Goal: Information Seeking & Learning: Learn about a topic

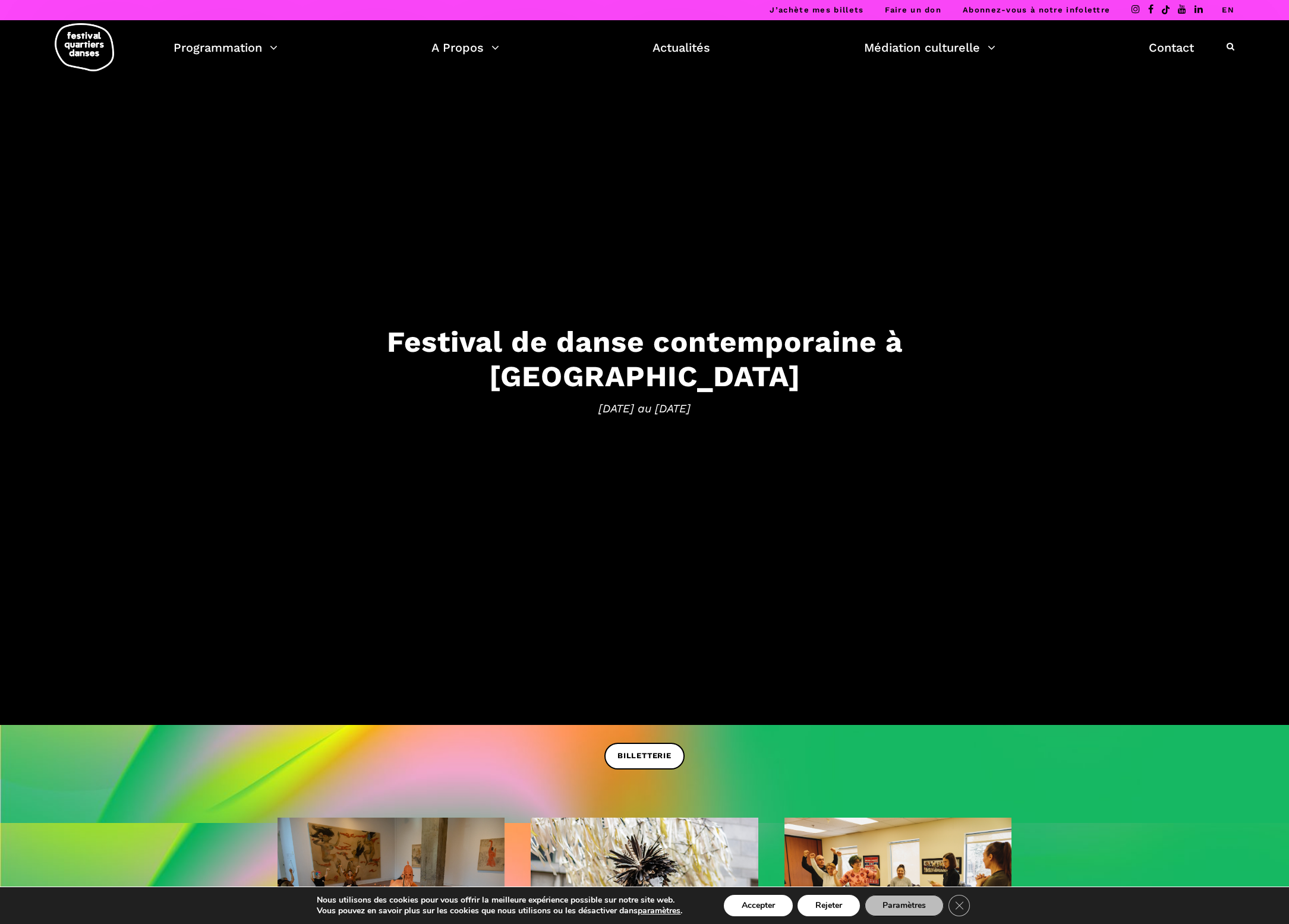
click at [1230, 14] on li "EN" at bounding box center [1228, 10] width 13 height 20
click at [1230, 13] on link "EN" at bounding box center [1228, 10] width 13 height 9
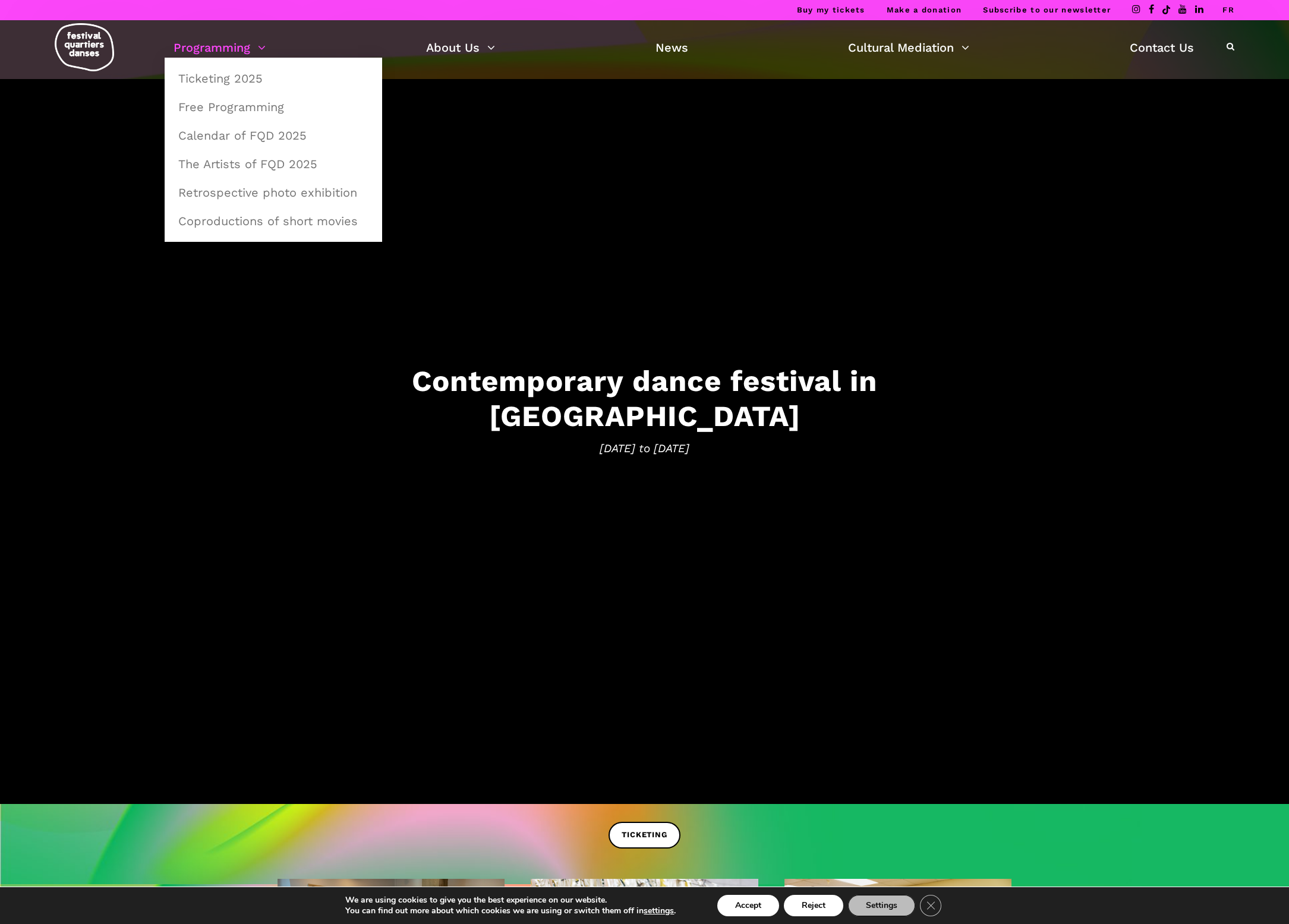
click at [260, 54] on link "Programming" at bounding box center [219, 47] width 92 height 20
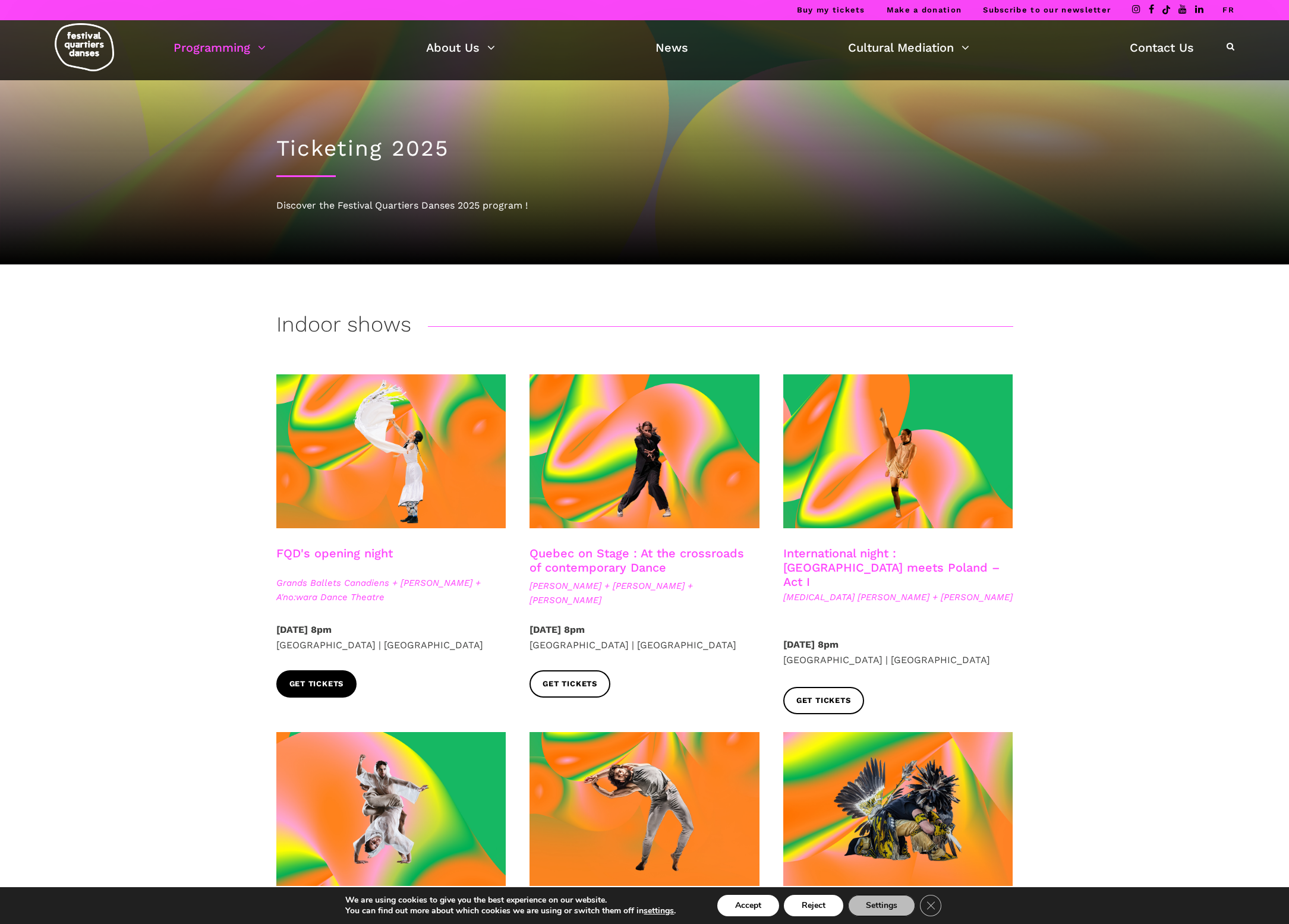
click at [333, 689] on span "Get tickets" at bounding box center [317, 684] width 55 height 13
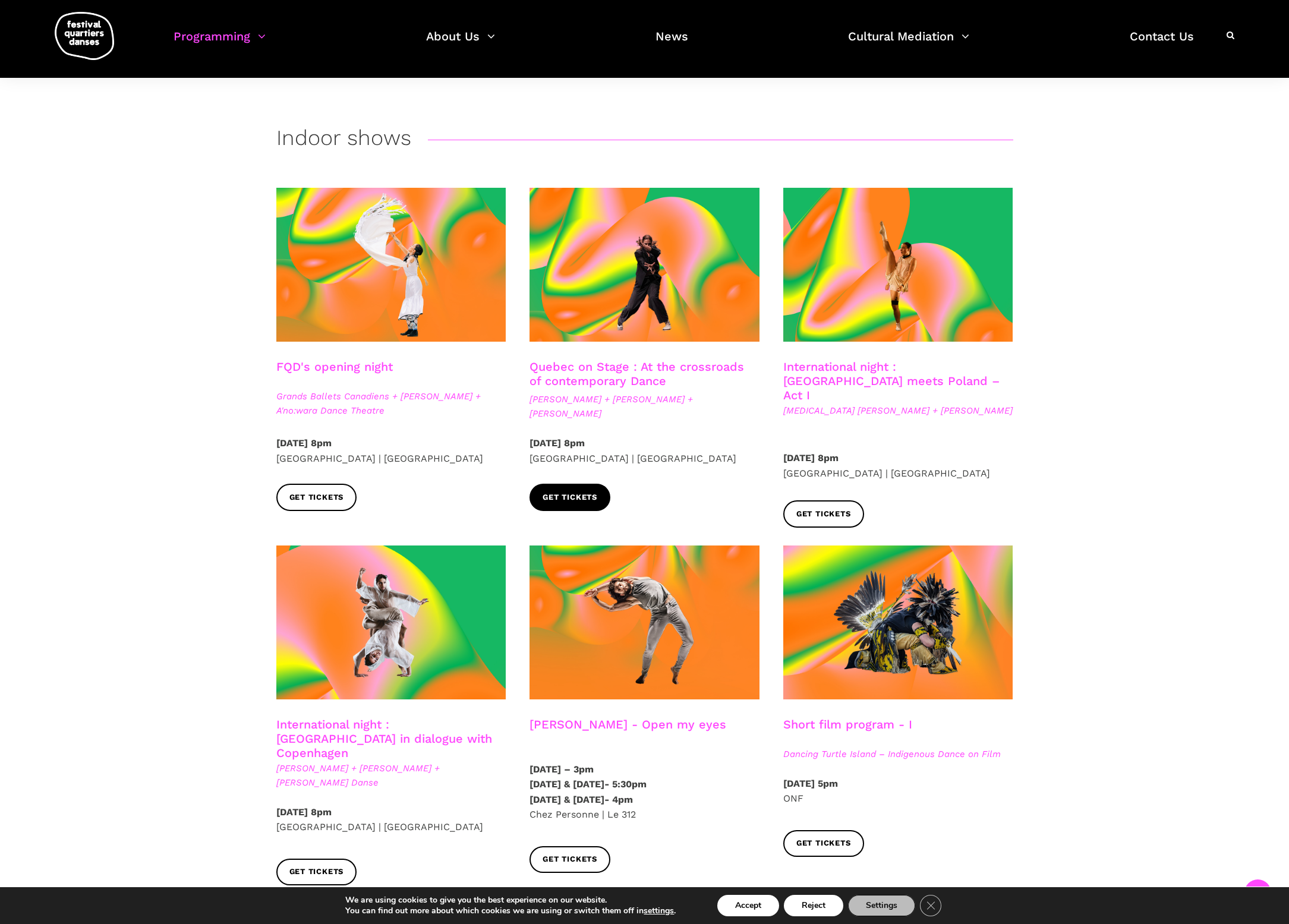
scroll to position [188, 0]
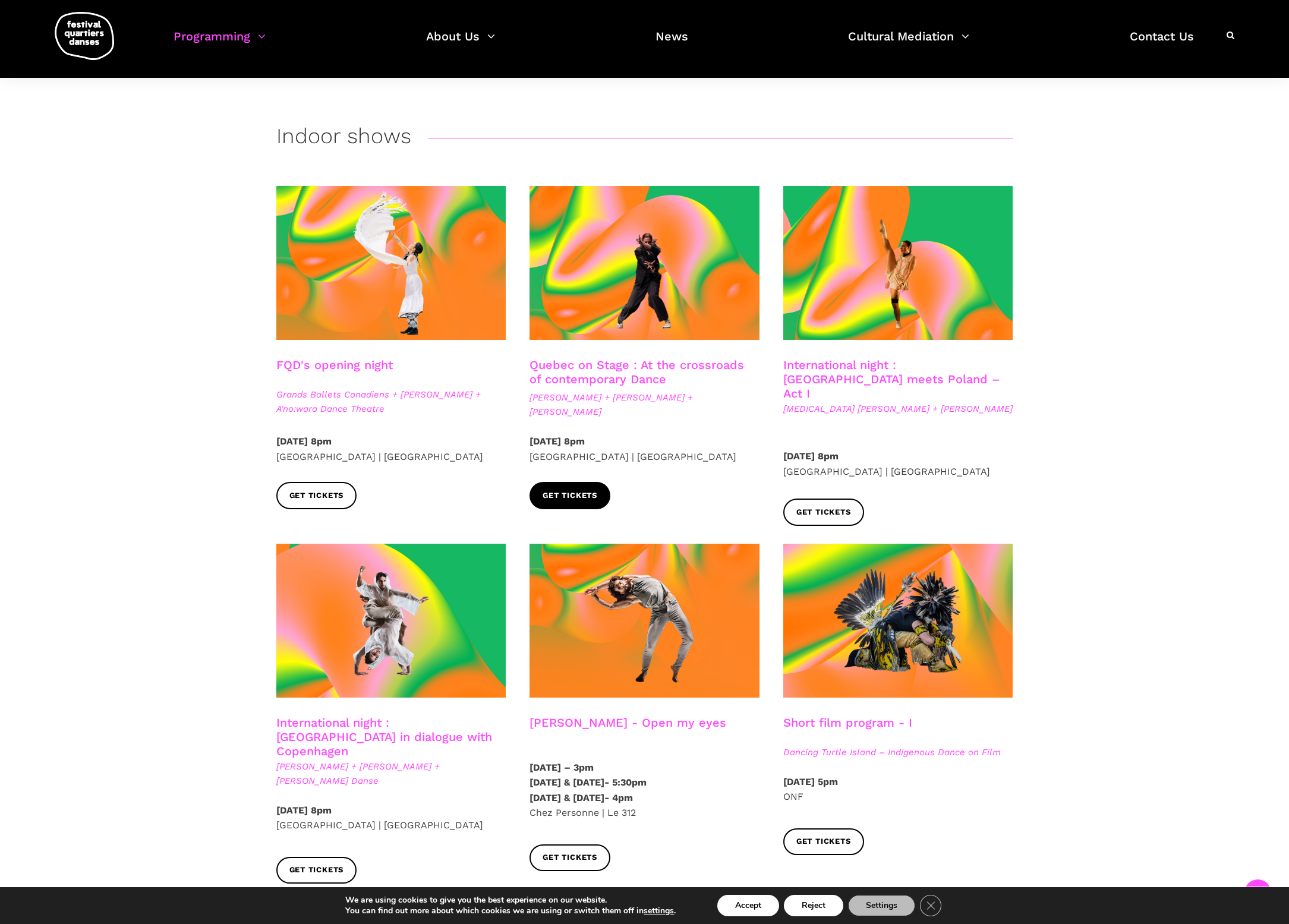
click at [581, 492] on span "Get tickets" at bounding box center [570, 496] width 55 height 13
click at [848, 506] on span "Get tickets" at bounding box center [824, 513] width 55 height 13
click at [318, 499] on span "Get tickets" at bounding box center [317, 496] width 55 height 13
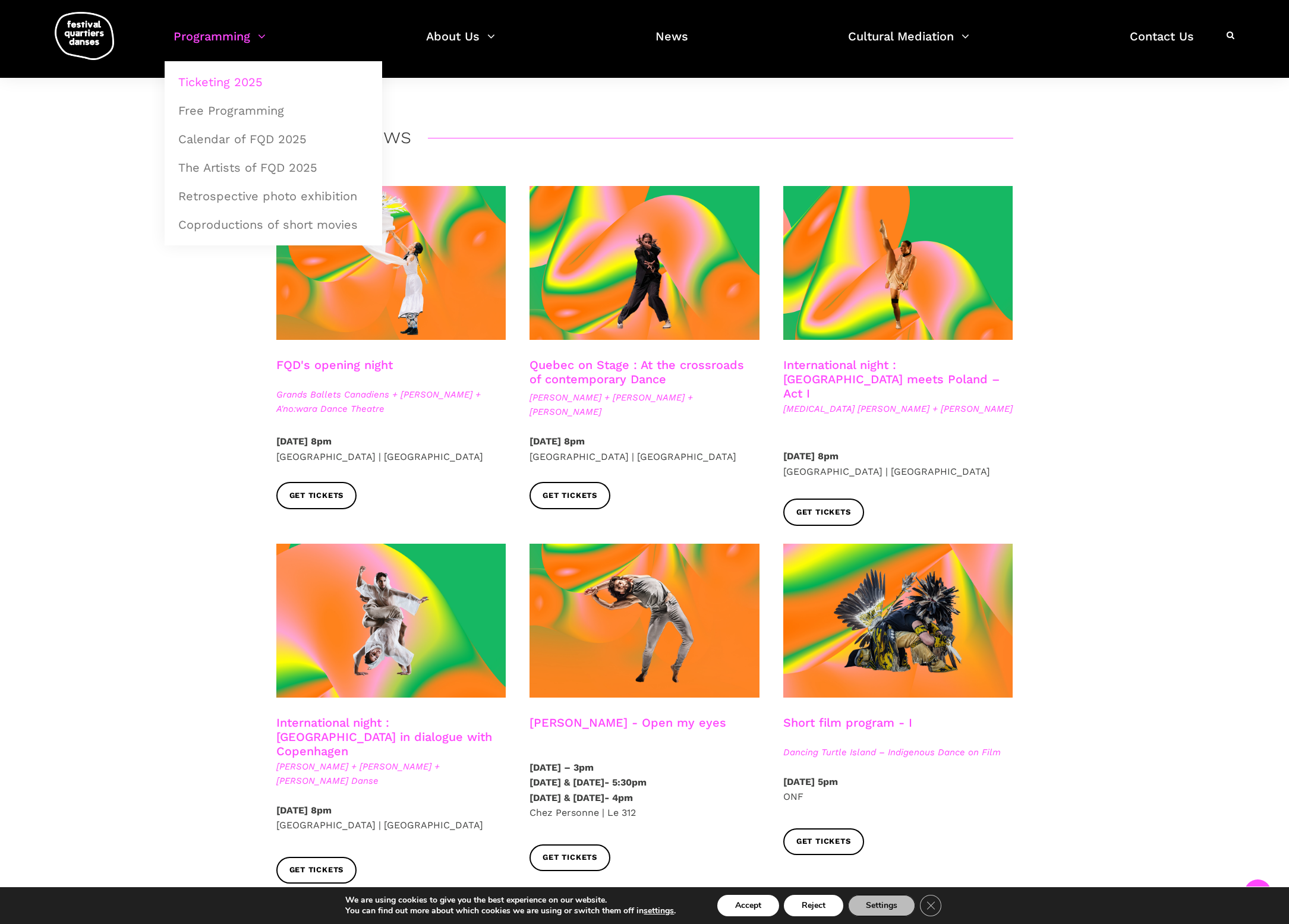
click at [255, 45] on link "Programming" at bounding box center [219, 43] width 92 height 35
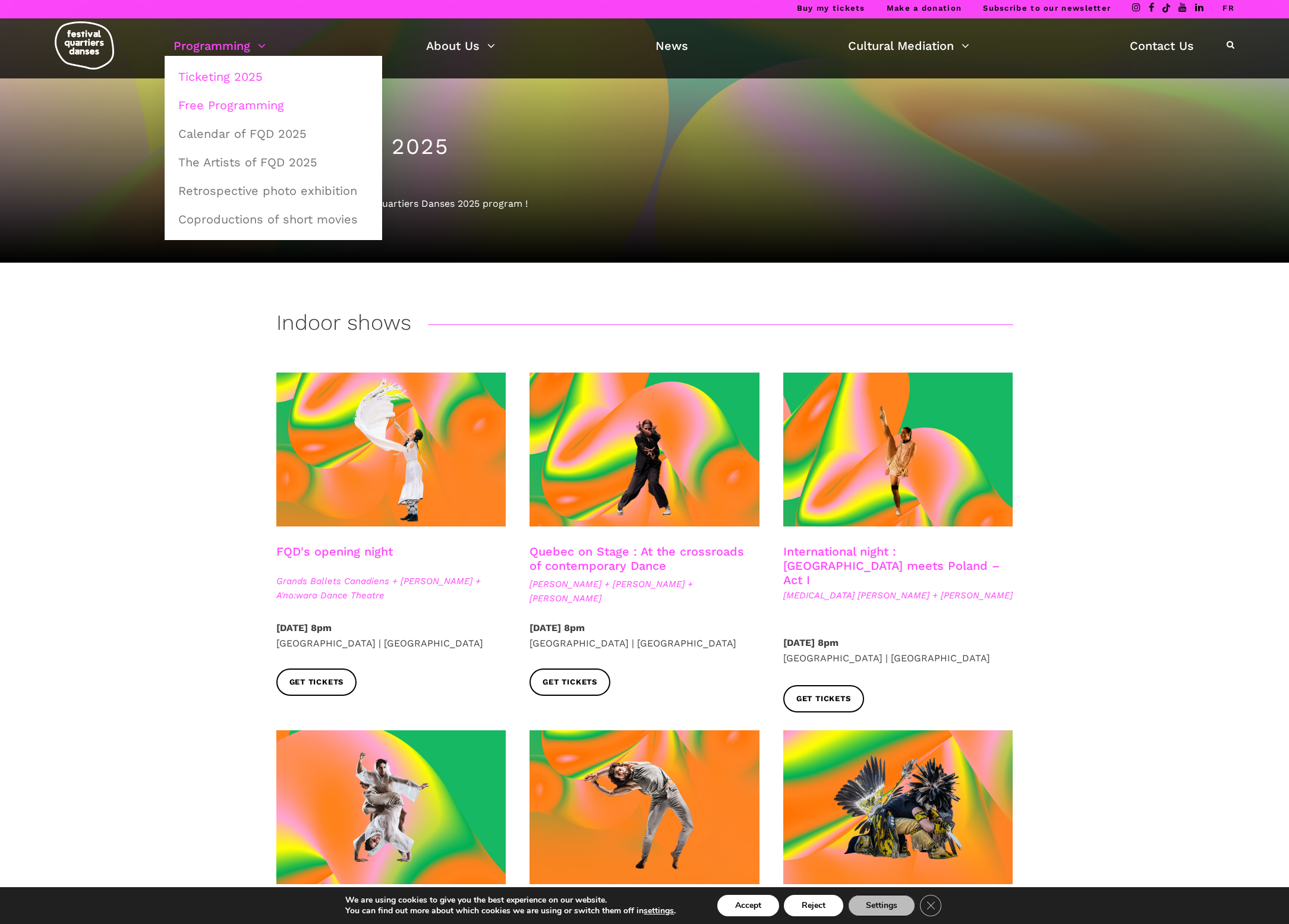
scroll to position [1, 0]
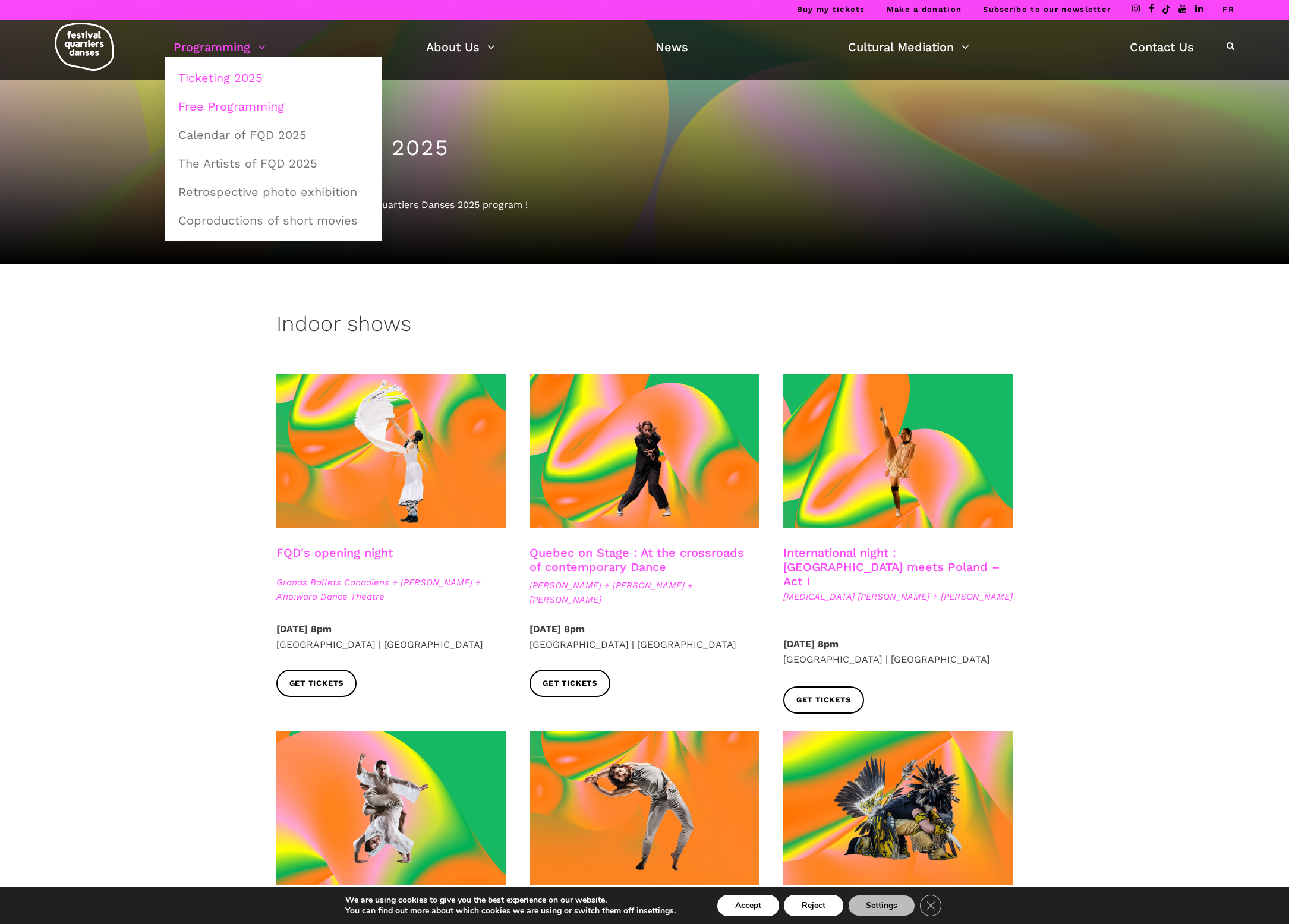
click at [246, 104] on link "Free Programming" at bounding box center [273, 106] width 205 height 27
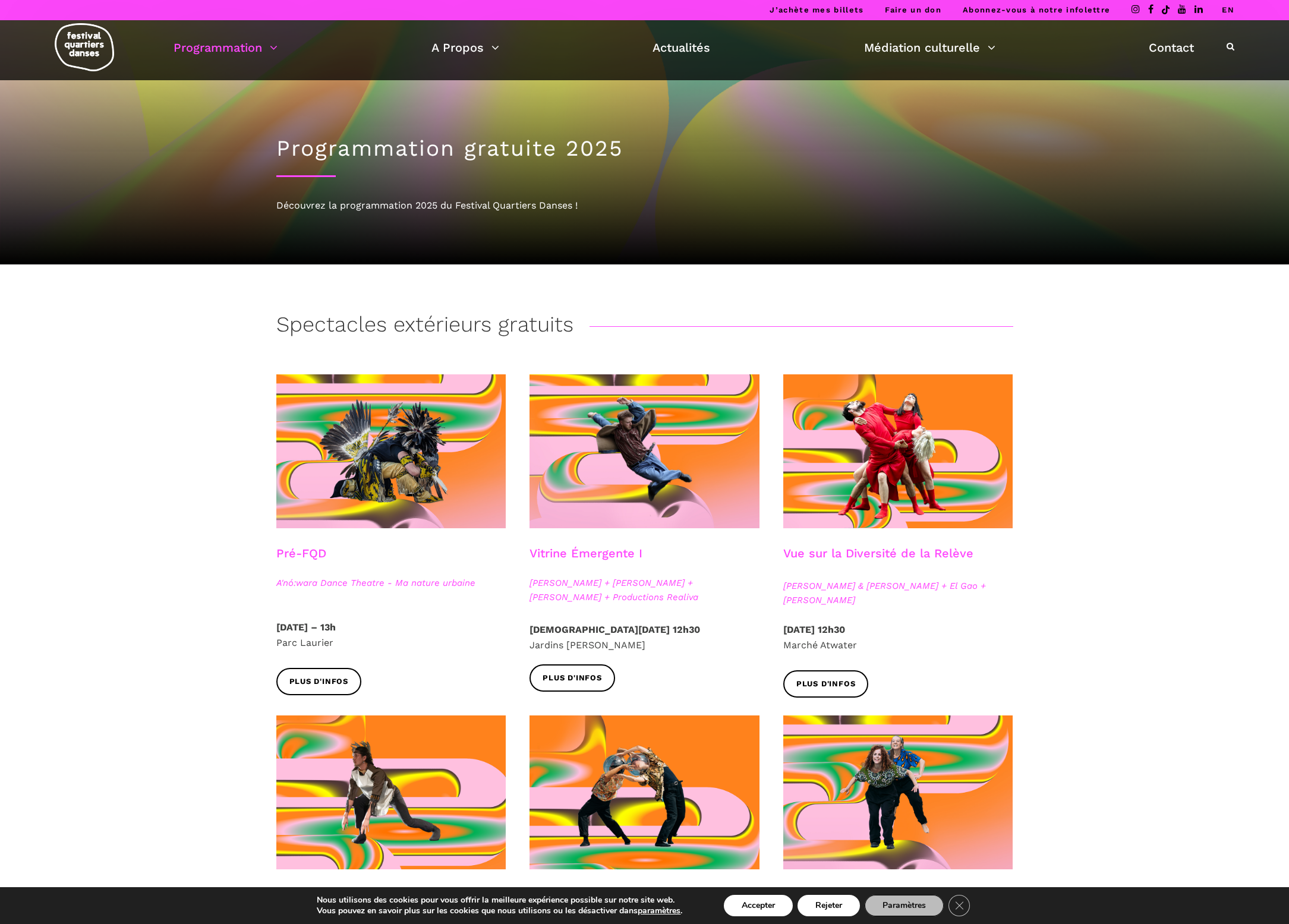
click at [1228, 11] on link "EN" at bounding box center [1228, 10] width 13 height 9
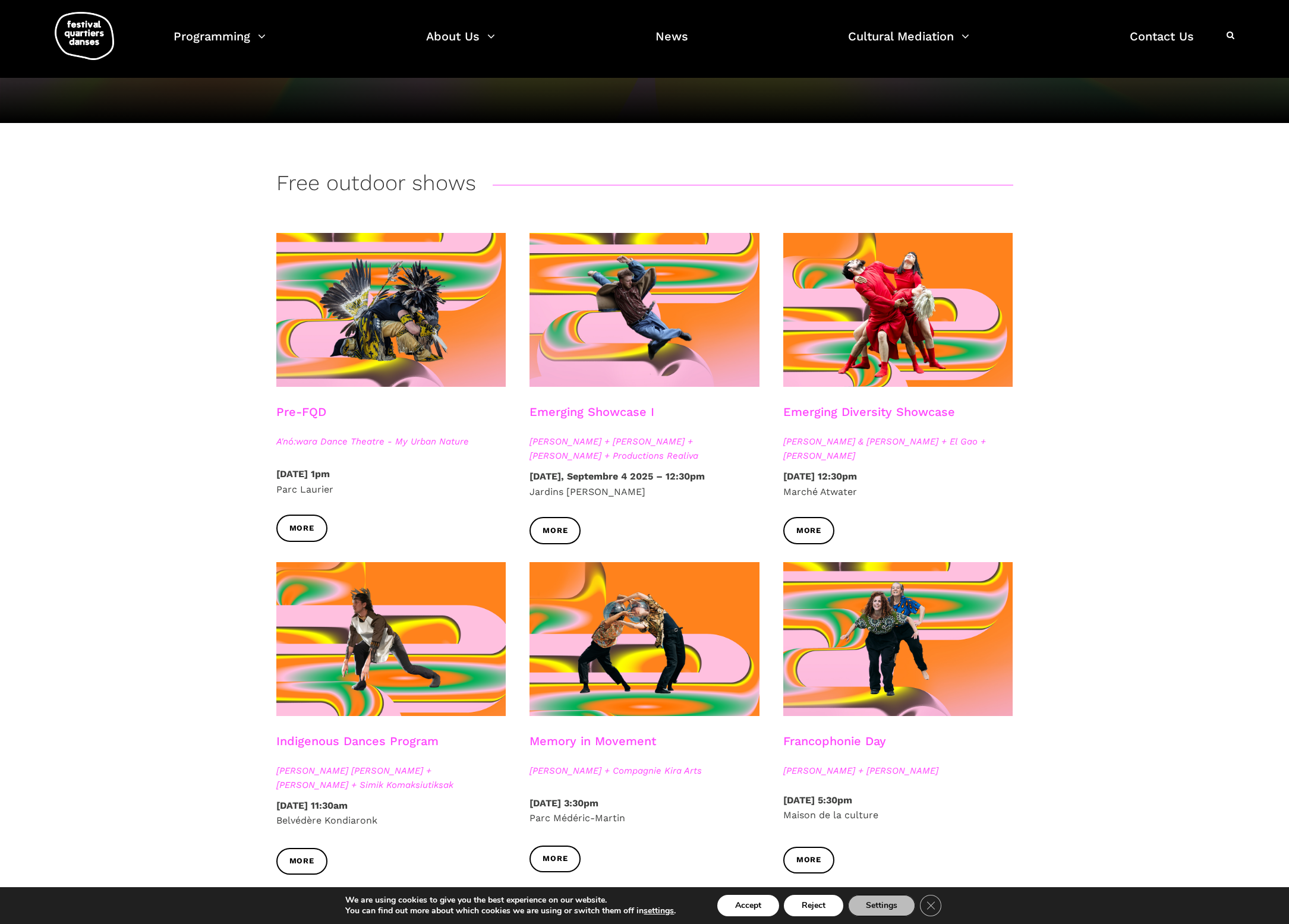
scroll to position [149, 0]
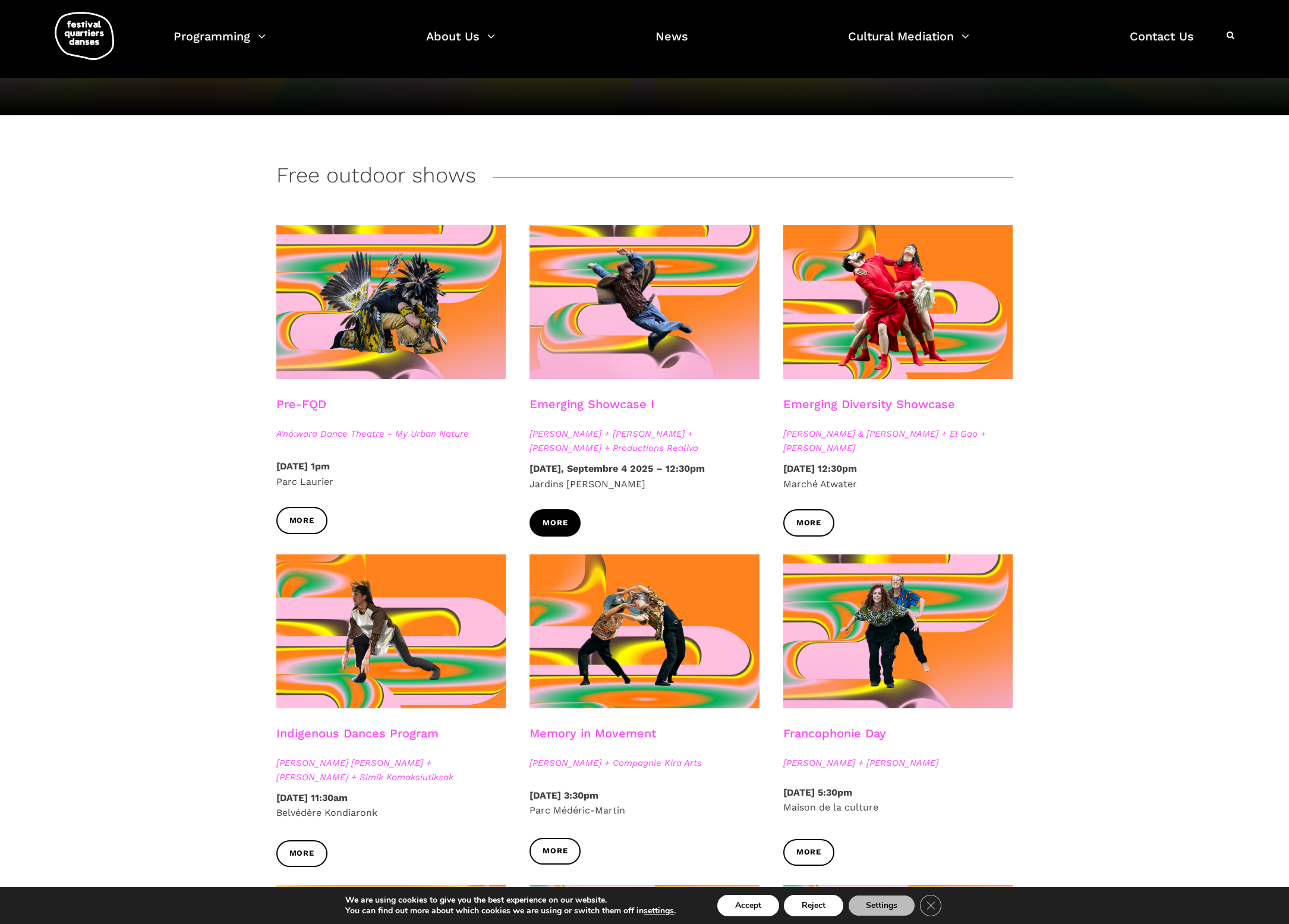
click at [558, 524] on span "More" at bounding box center [556, 523] width 25 height 13
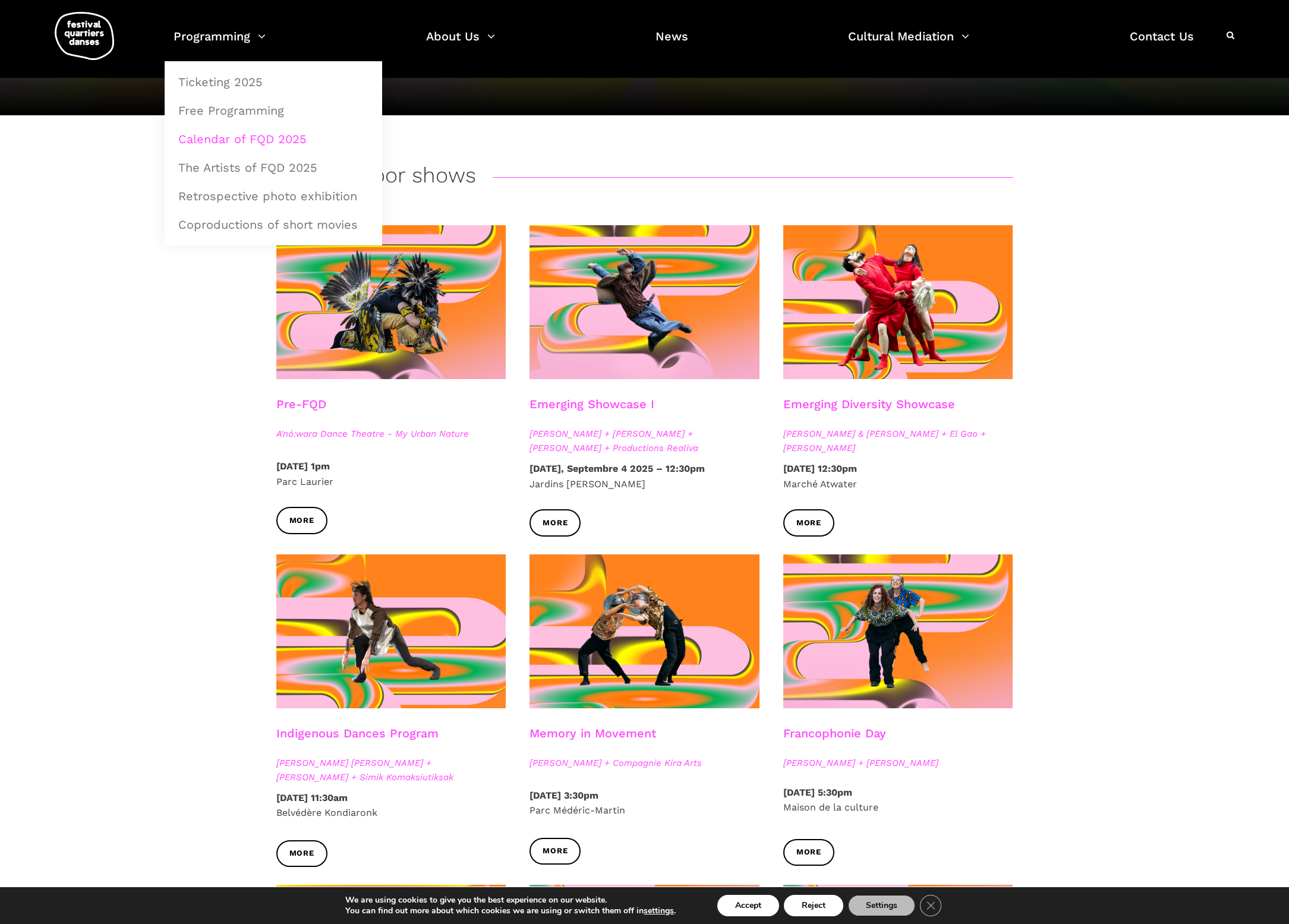
click at [282, 143] on link "Calendar of FQD 2025" at bounding box center [273, 139] width 205 height 27
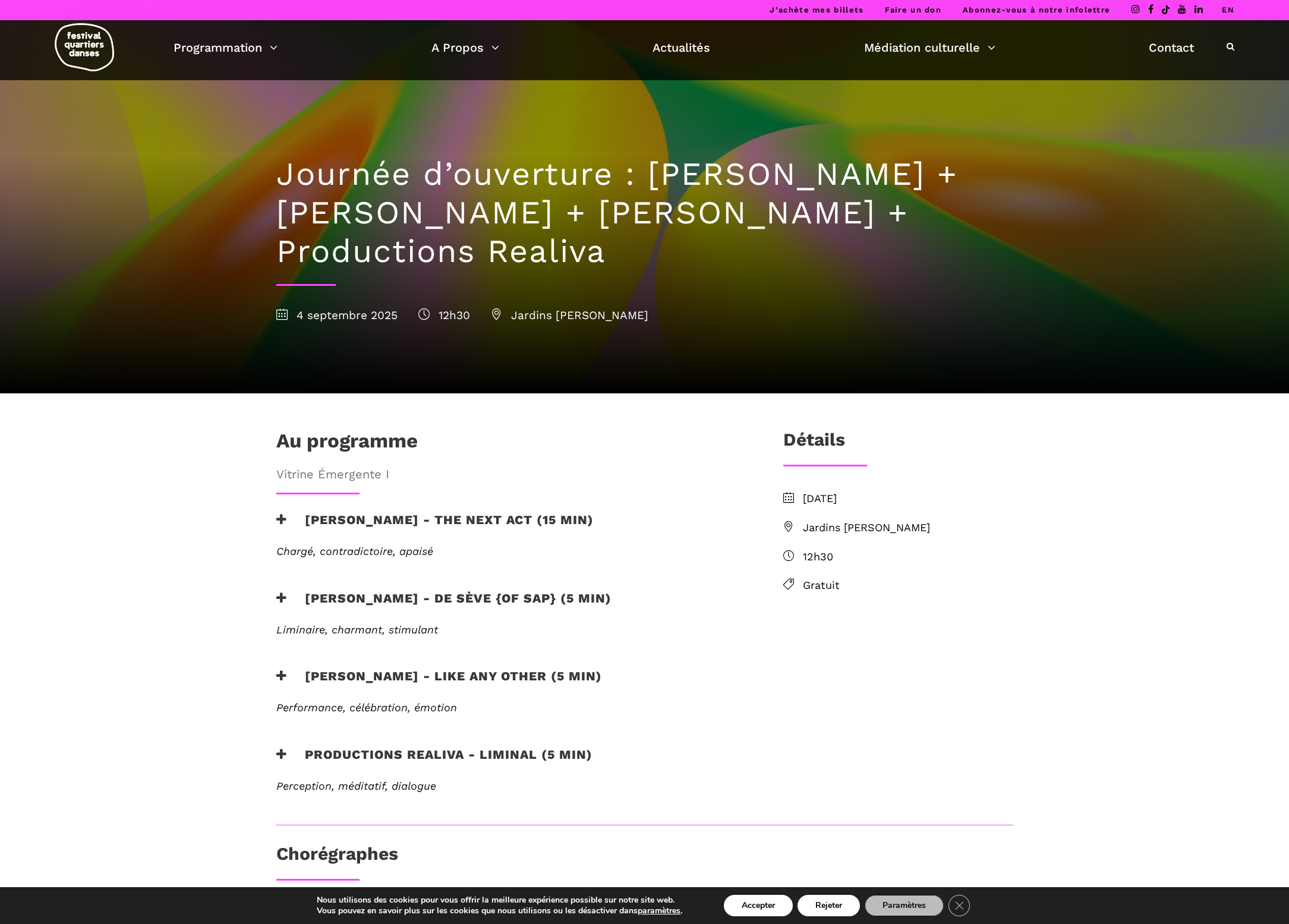
click at [1229, 14] on link "EN" at bounding box center [1228, 10] width 13 height 9
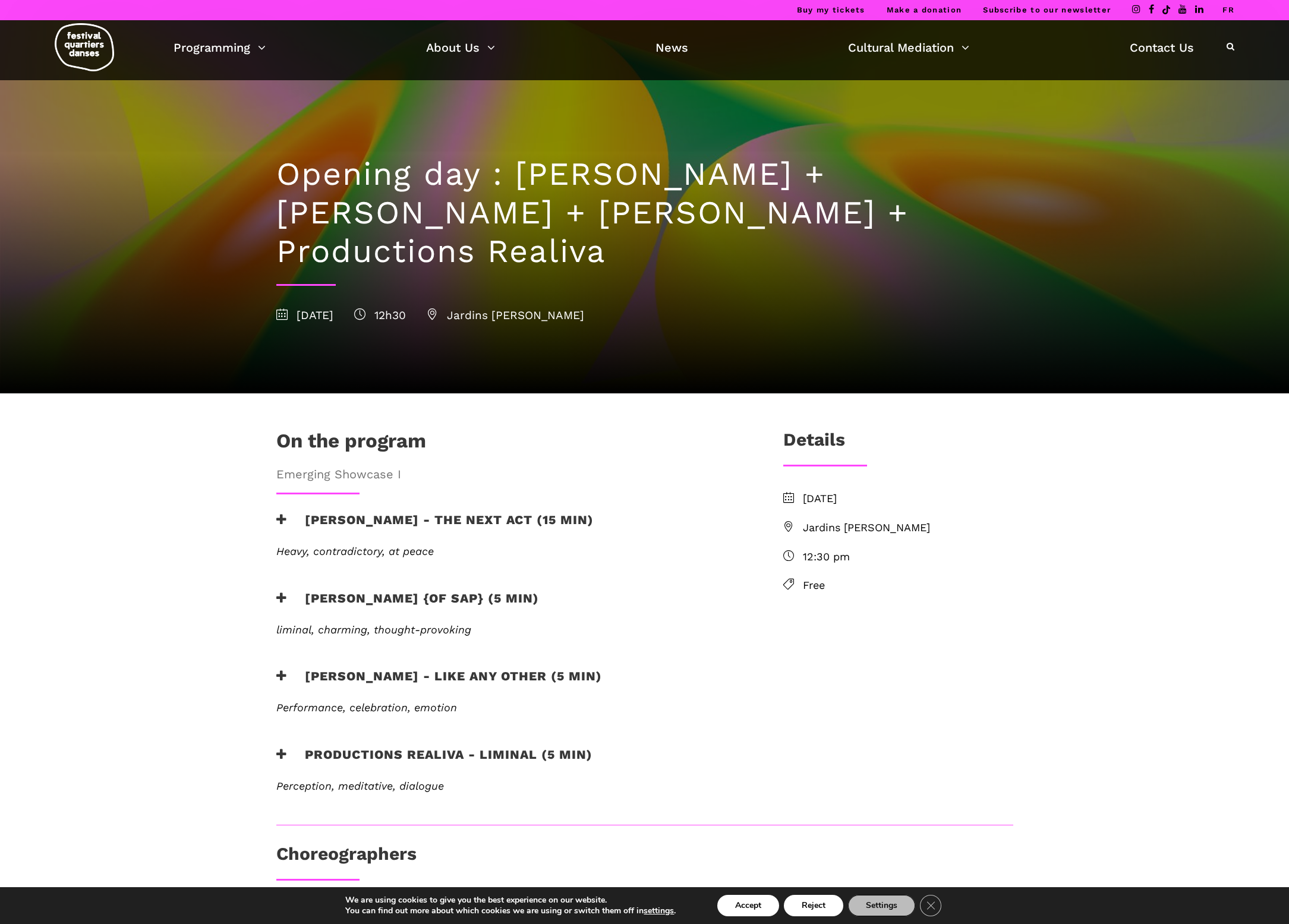
click at [532, 512] on h3 "Jake poloz - the next act (15 min)" at bounding box center [434, 527] width 317 height 29
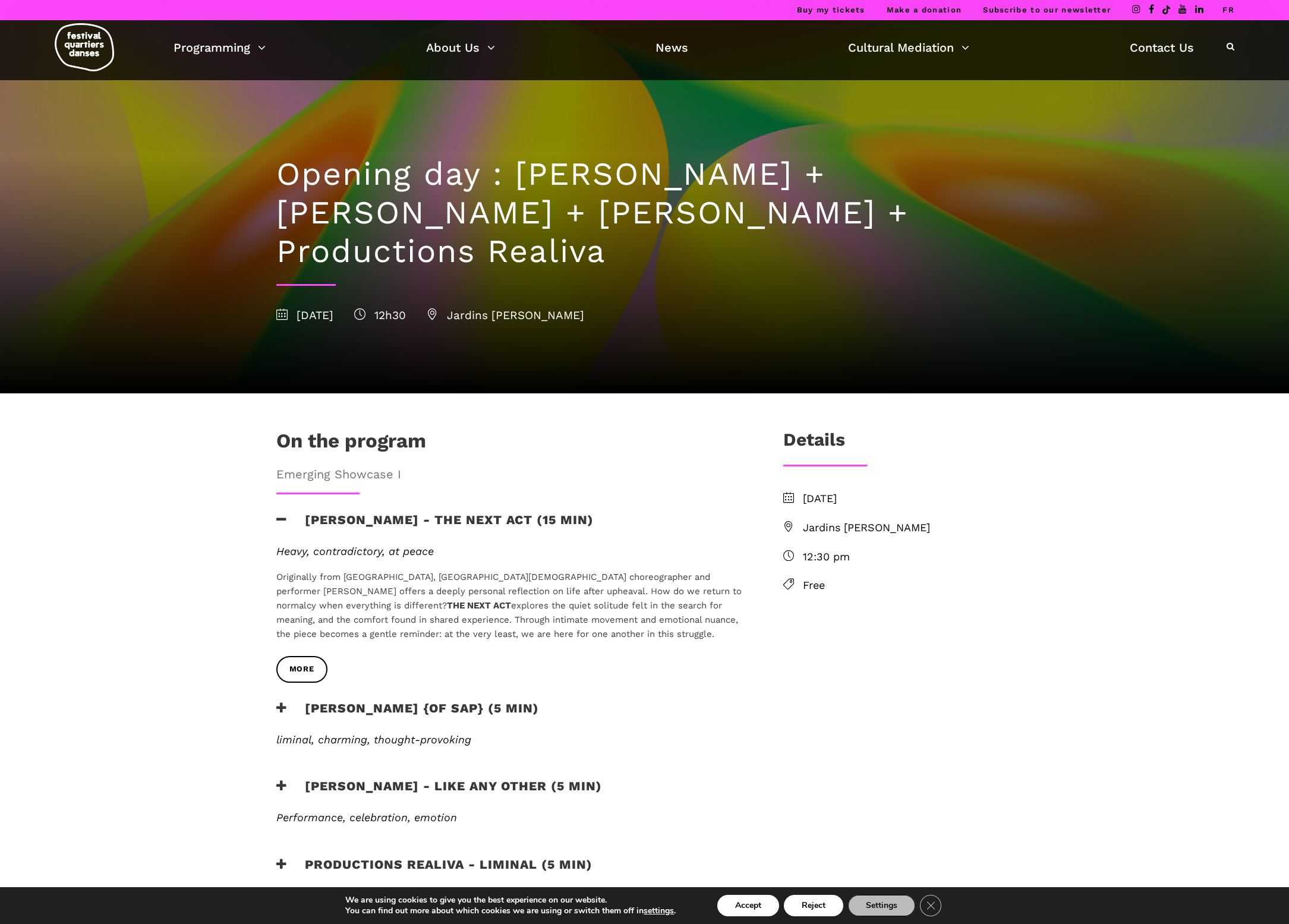
click at [532, 512] on h3 "[PERSON_NAME] - the next act (15 min)" at bounding box center [434, 527] width 317 height 29
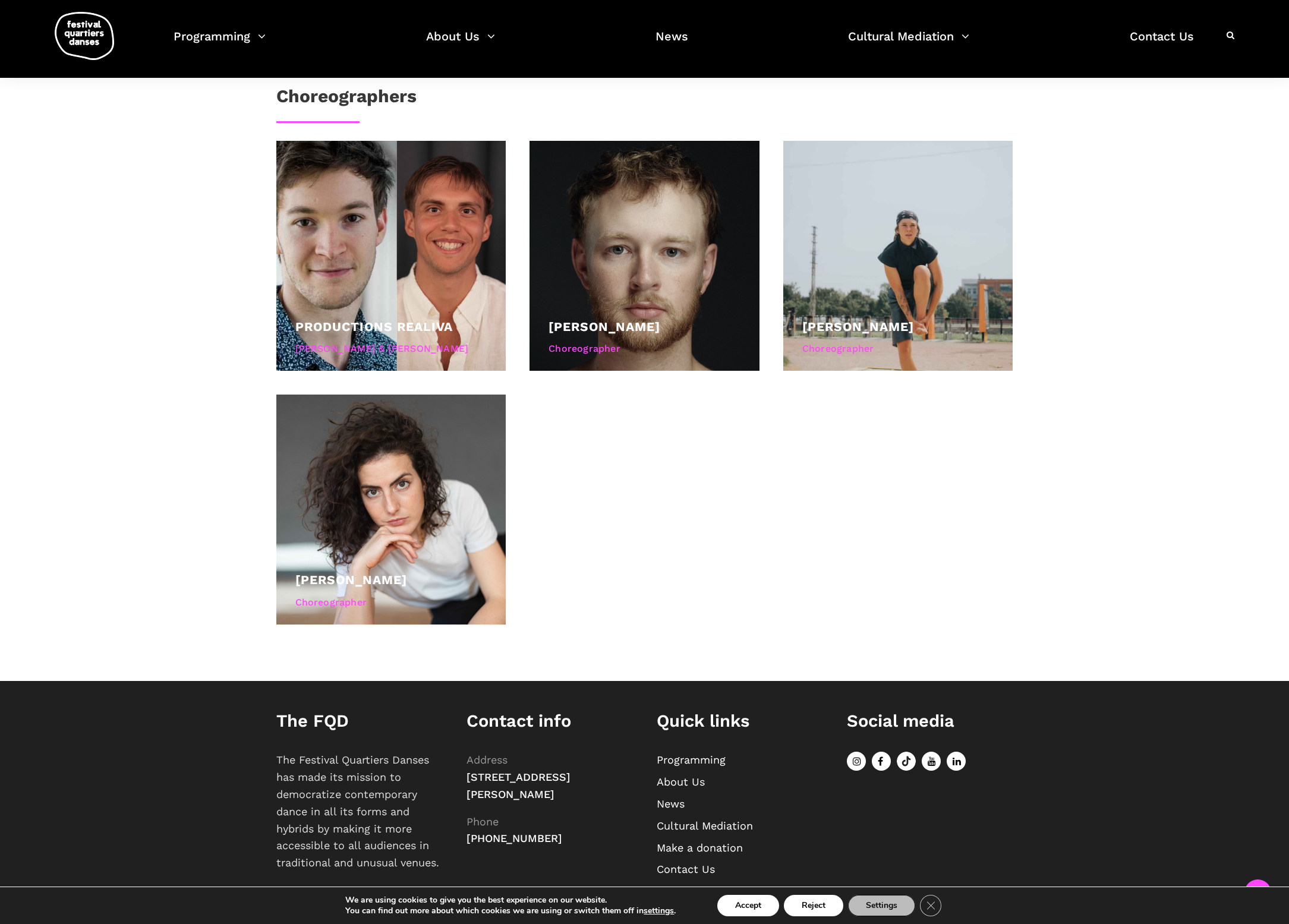
scroll to position [757, 0]
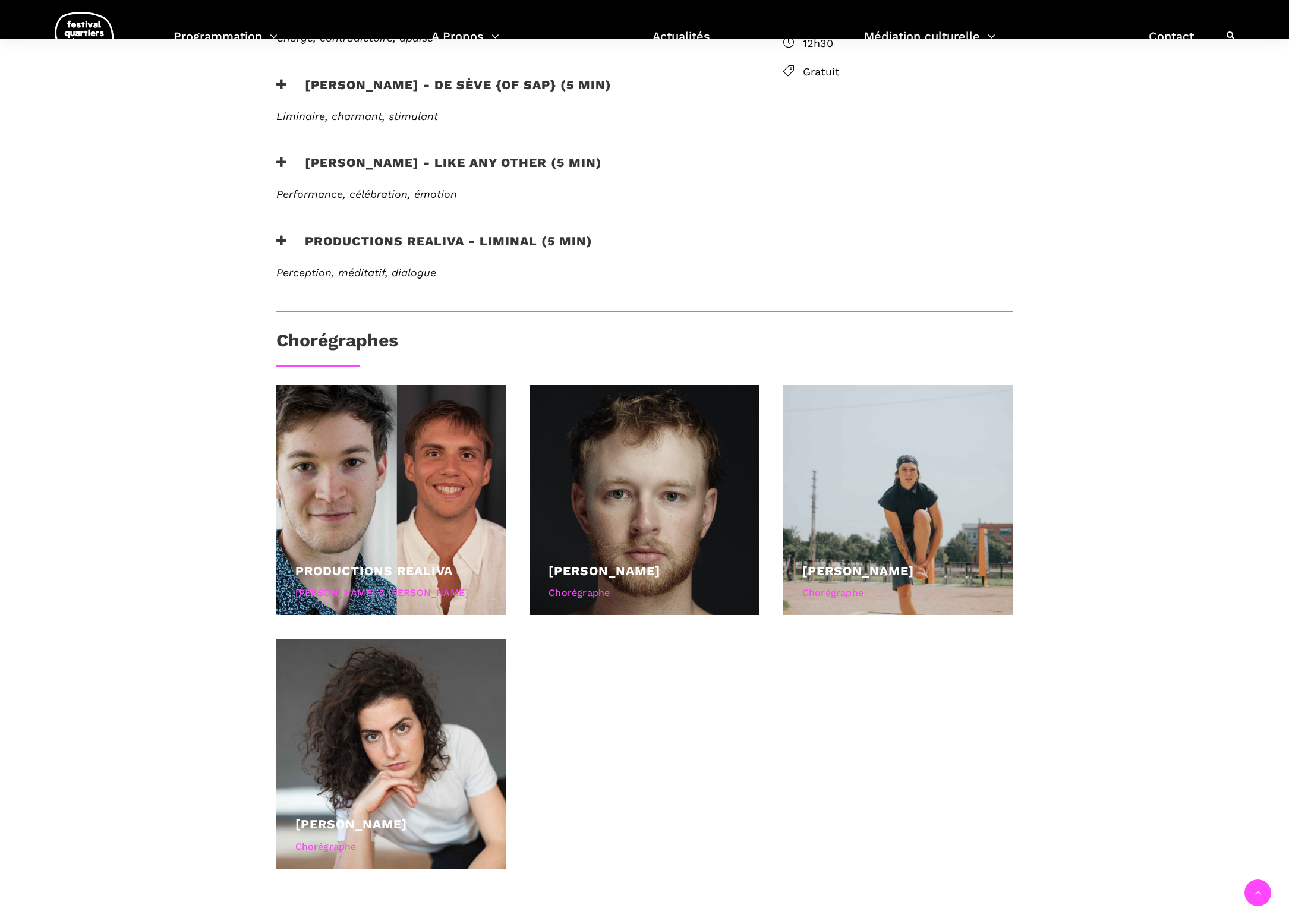
scroll to position [759, 0]
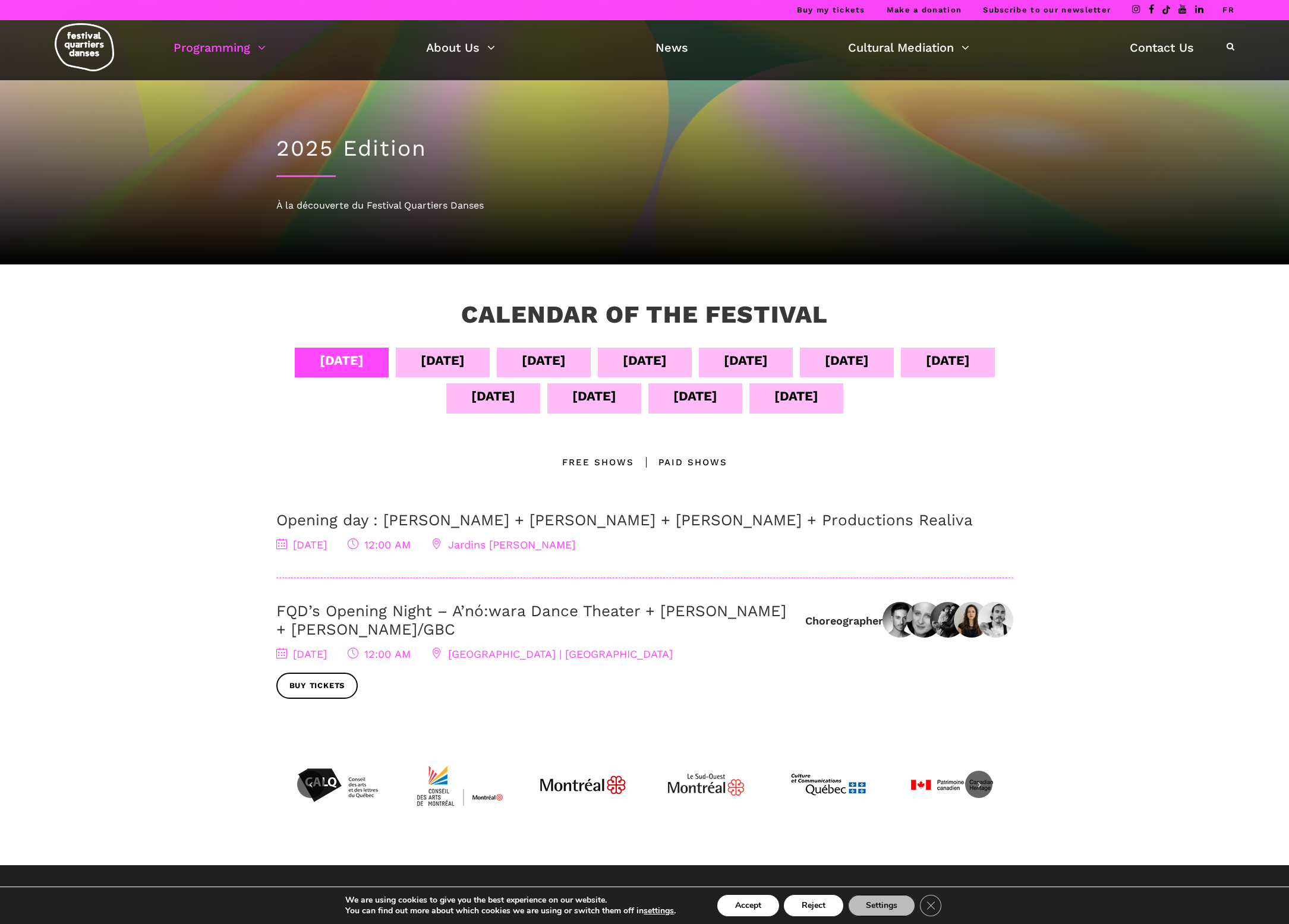
click at [582, 527] on link "Opening day : [PERSON_NAME] + [PERSON_NAME] + [PERSON_NAME] + Productions Reali…" at bounding box center [624, 520] width 696 height 18
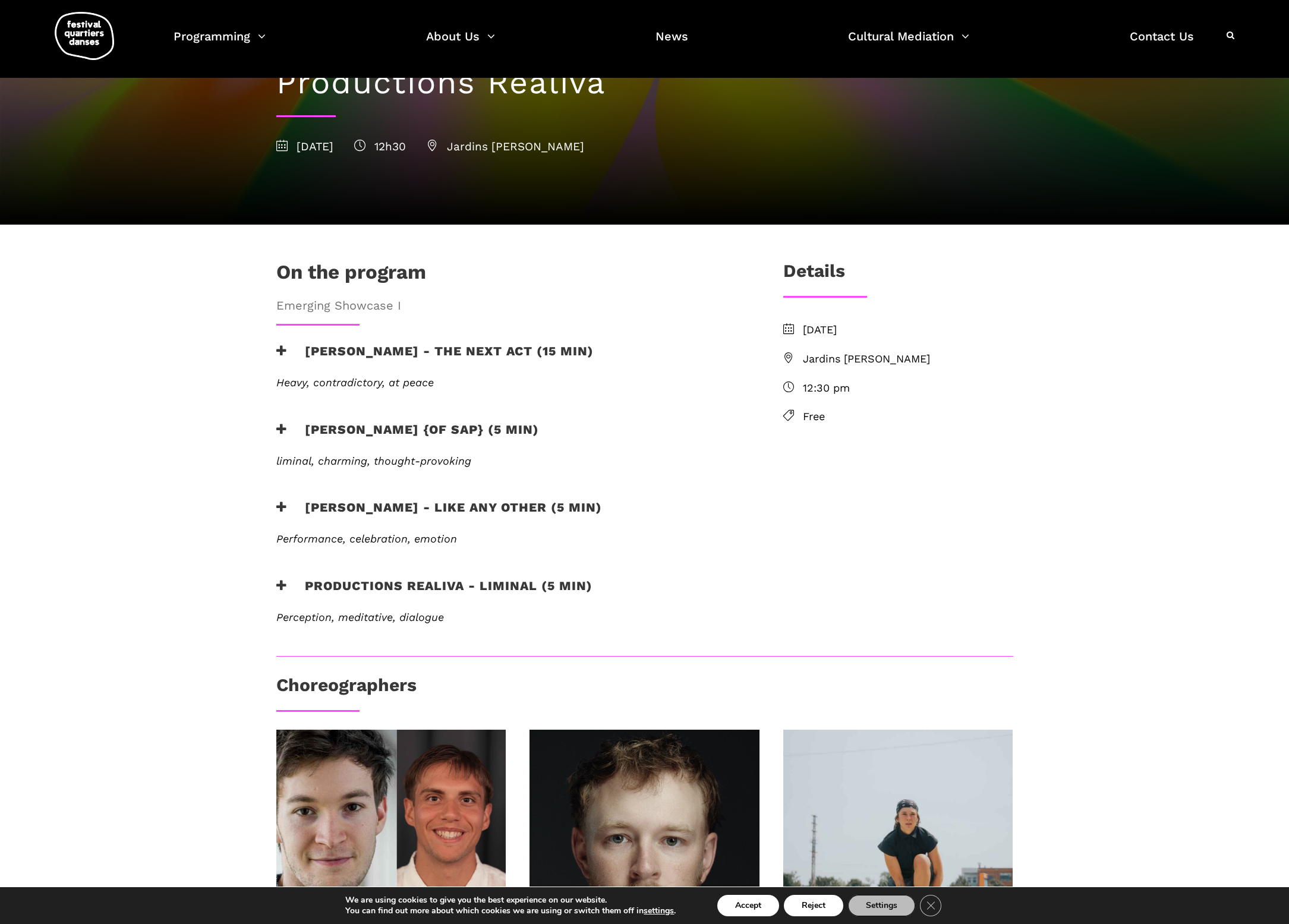
scroll to position [160, 0]
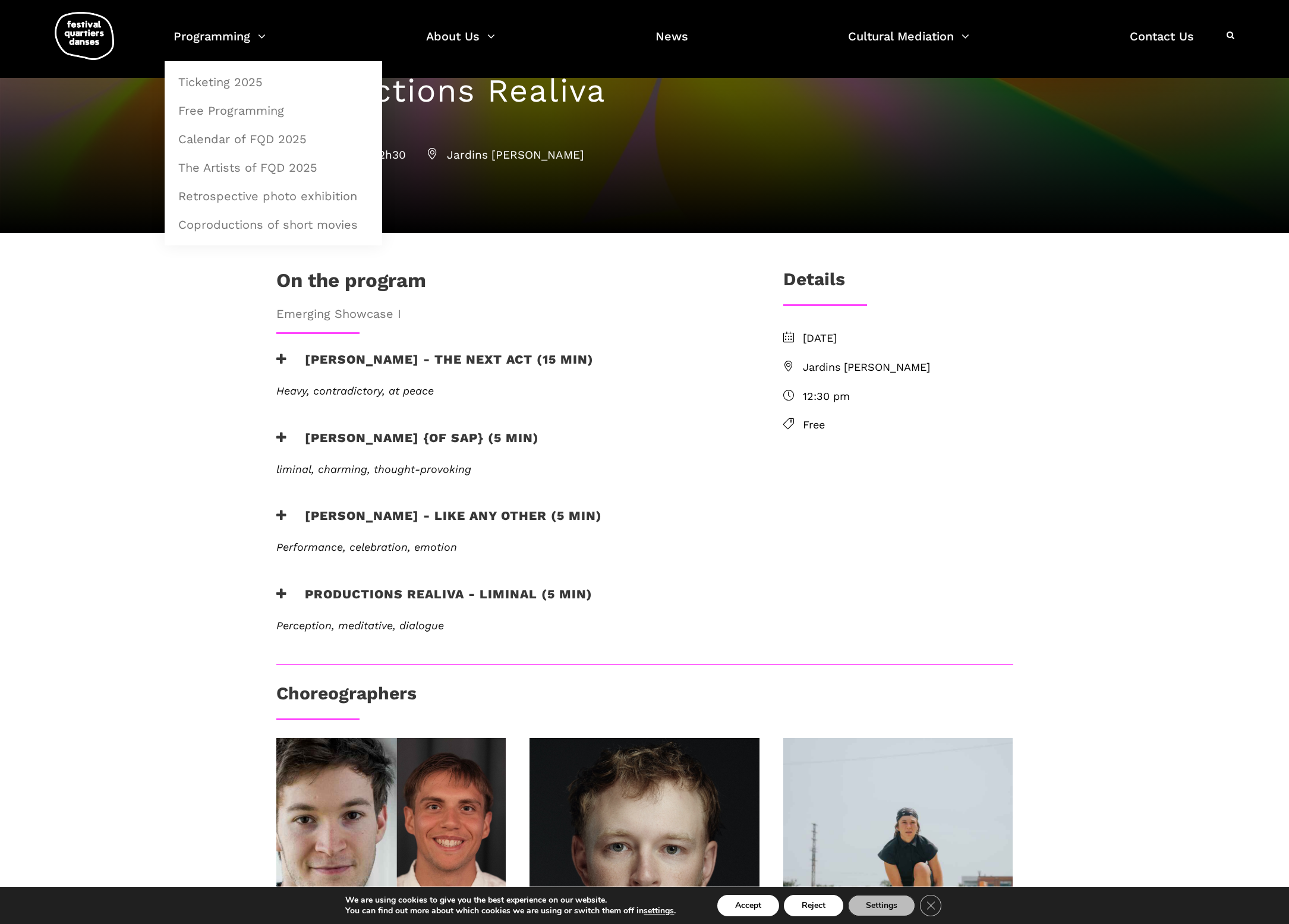
click at [244, 507] on div "On the program Emerging Showcase I Jake poloz - the next act (15 min) Heavy, co…" at bounding box center [644, 756] width 1289 height 1045
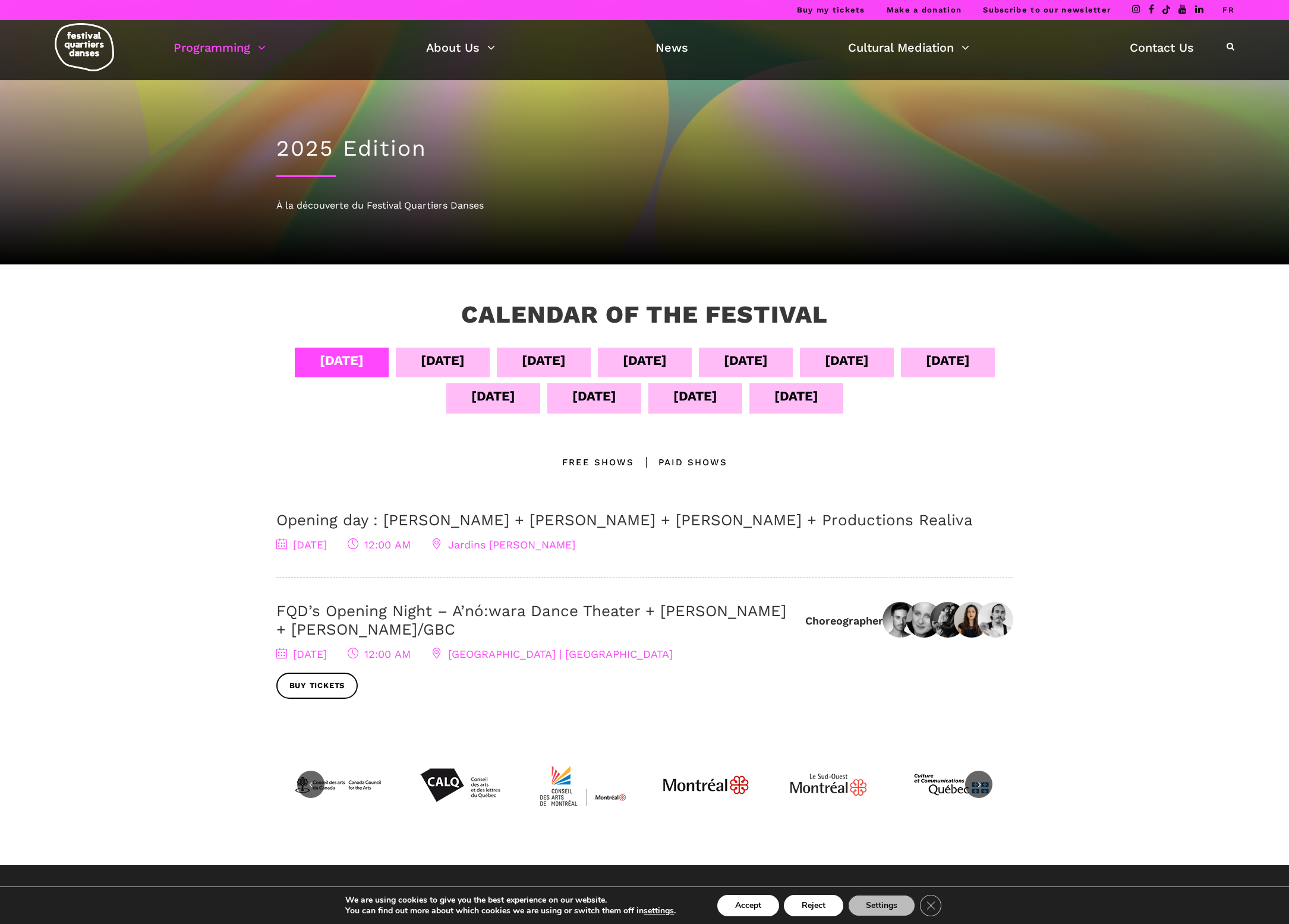
click at [535, 609] on link "FQD’s Opening Night – A’nó:wara Dance Theater + [PERSON_NAME] + [PERSON_NAME]/G…" at bounding box center [531, 620] width 510 height 36
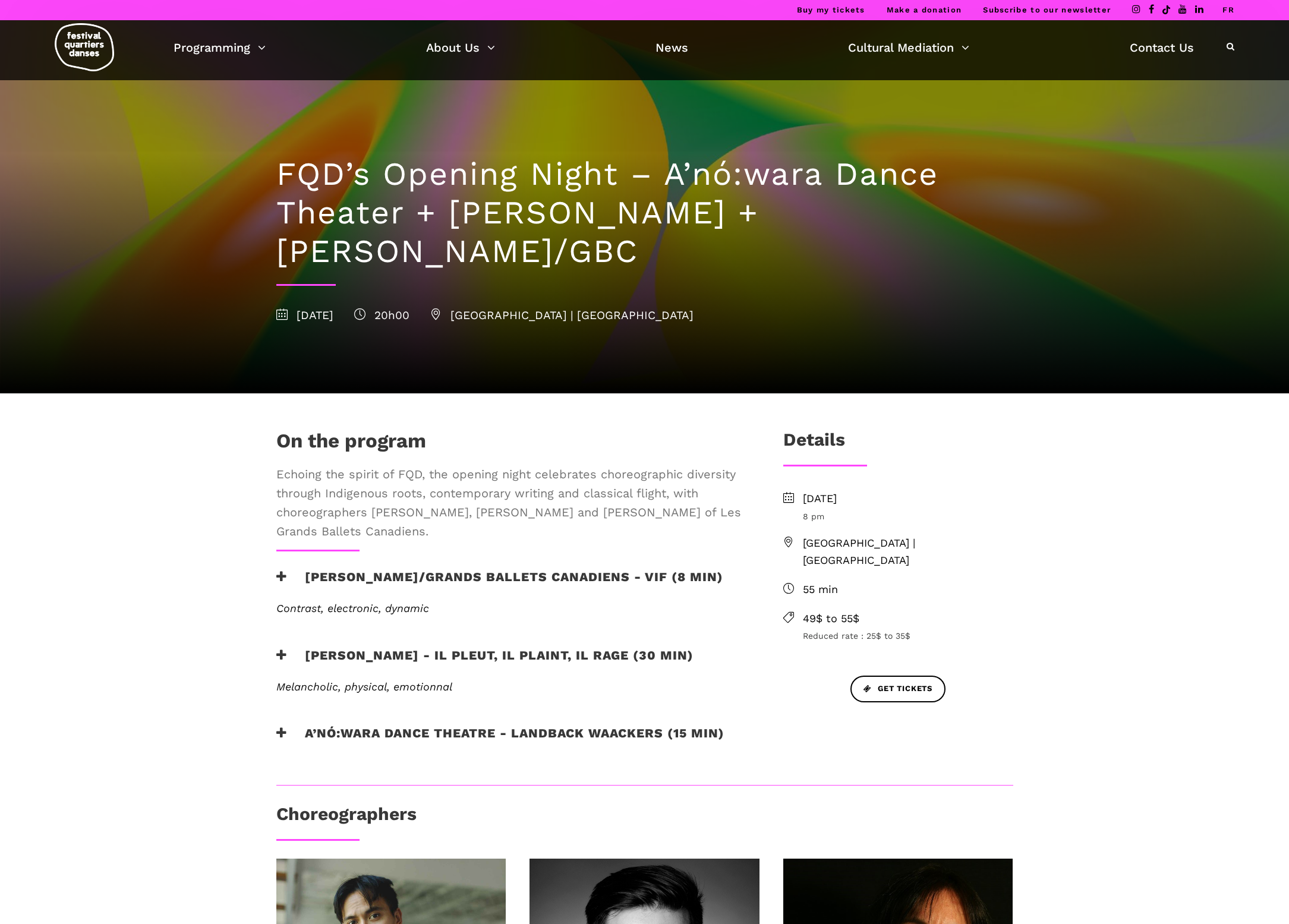
click at [595, 738] on h3 "A’nó:wara Dance Theatre - Landback Waackers (15 min)" at bounding box center [500, 740] width 448 height 29
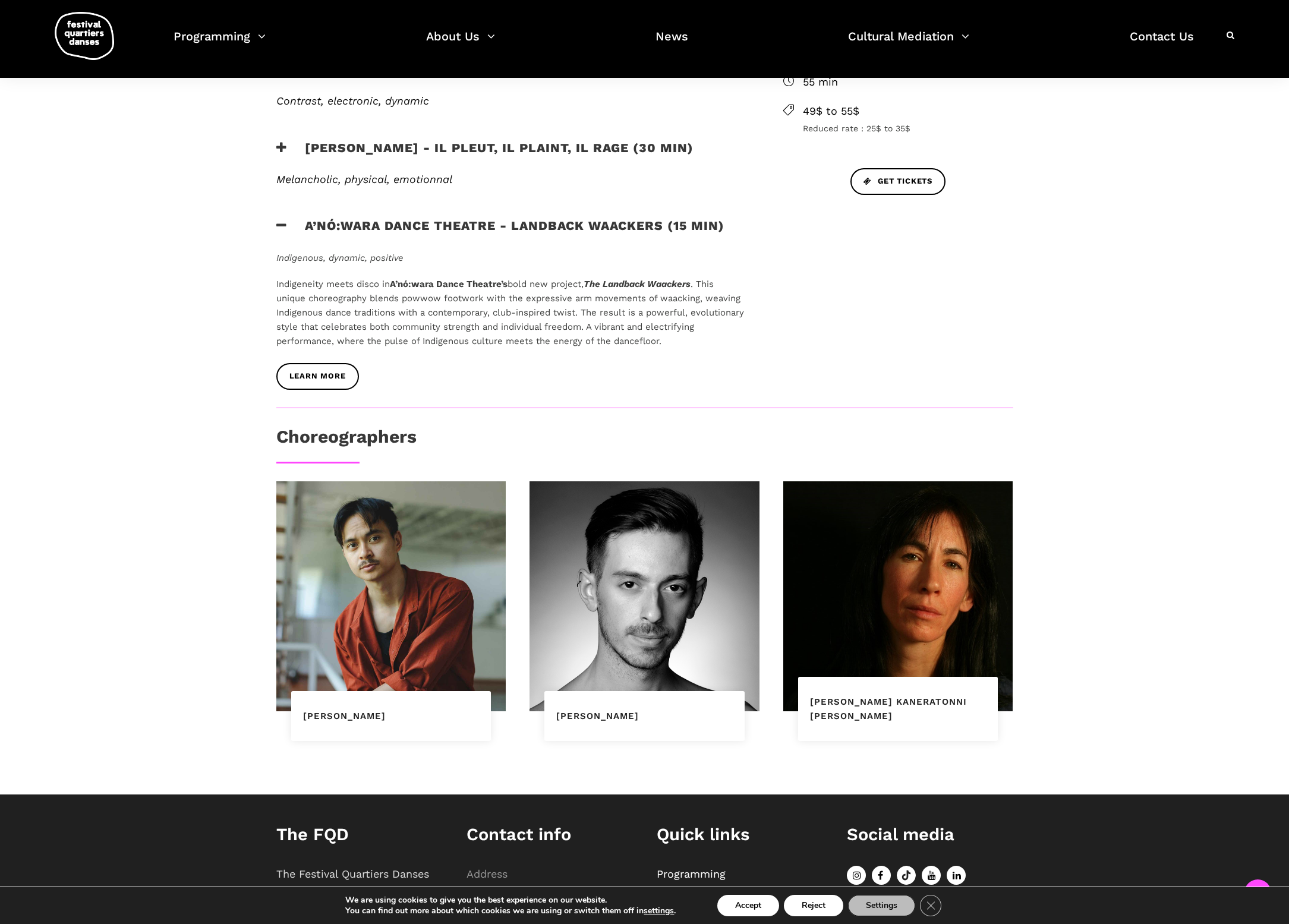
scroll to position [504, 0]
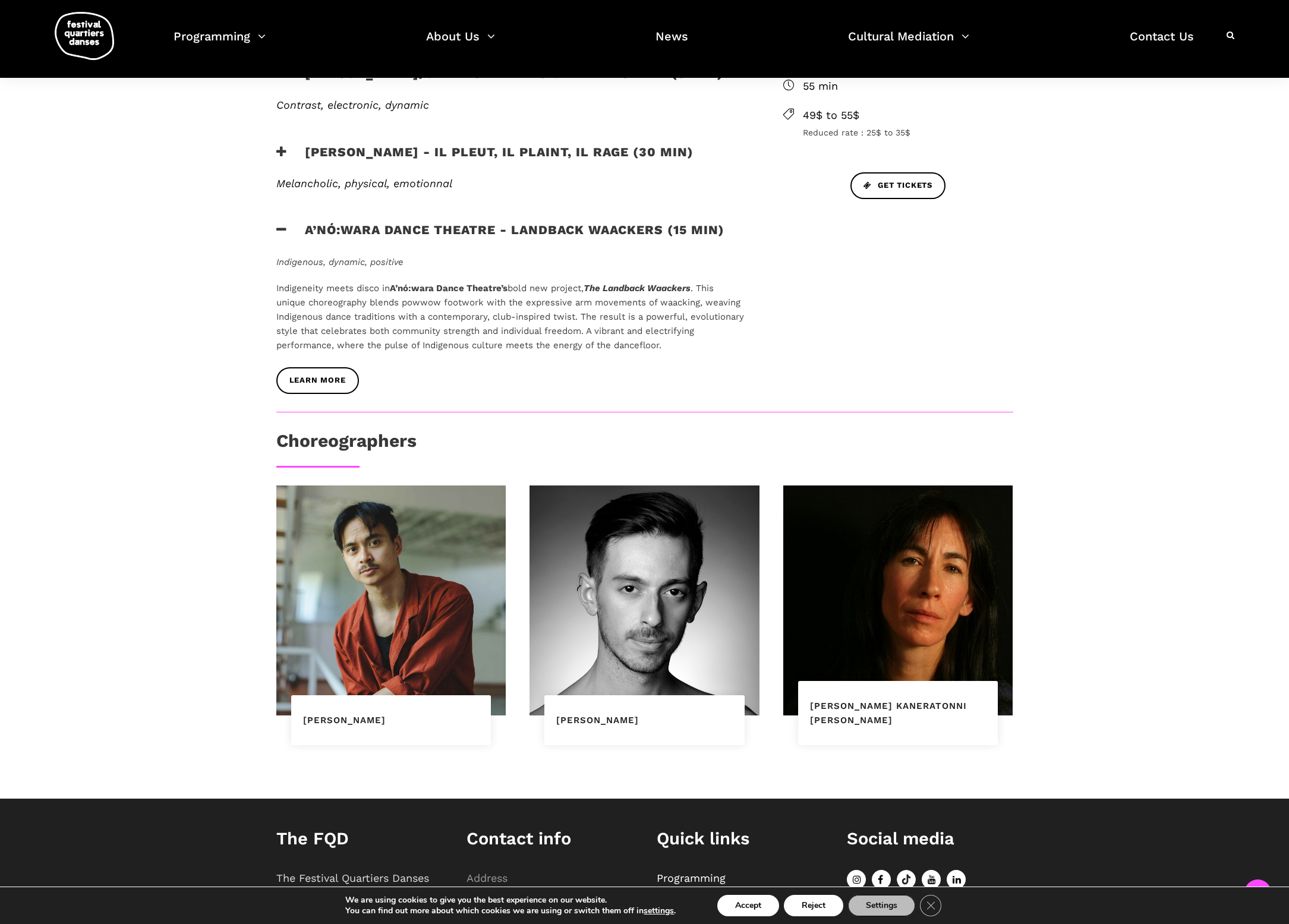
click at [397, 144] on h3 "[PERSON_NAME] - Il pleut, il plaint, il rage (30 min)" at bounding box center [485, 159] width 418 height 29
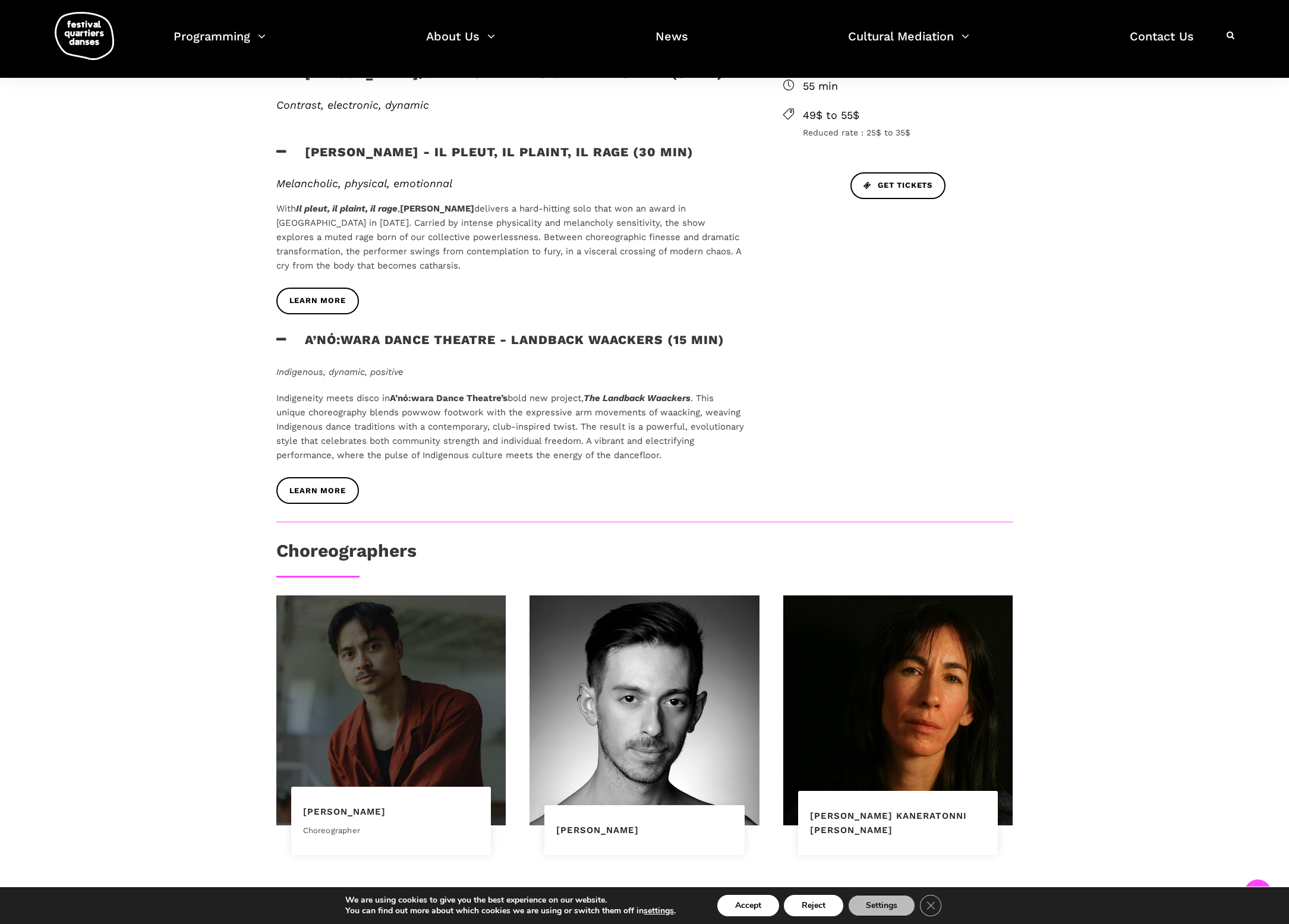
click at [452, 670] on div at bounding box center [391, 710] width 230 height 230
click at [354, 770] on div at bounding box center [391, 710] width 230 height 230
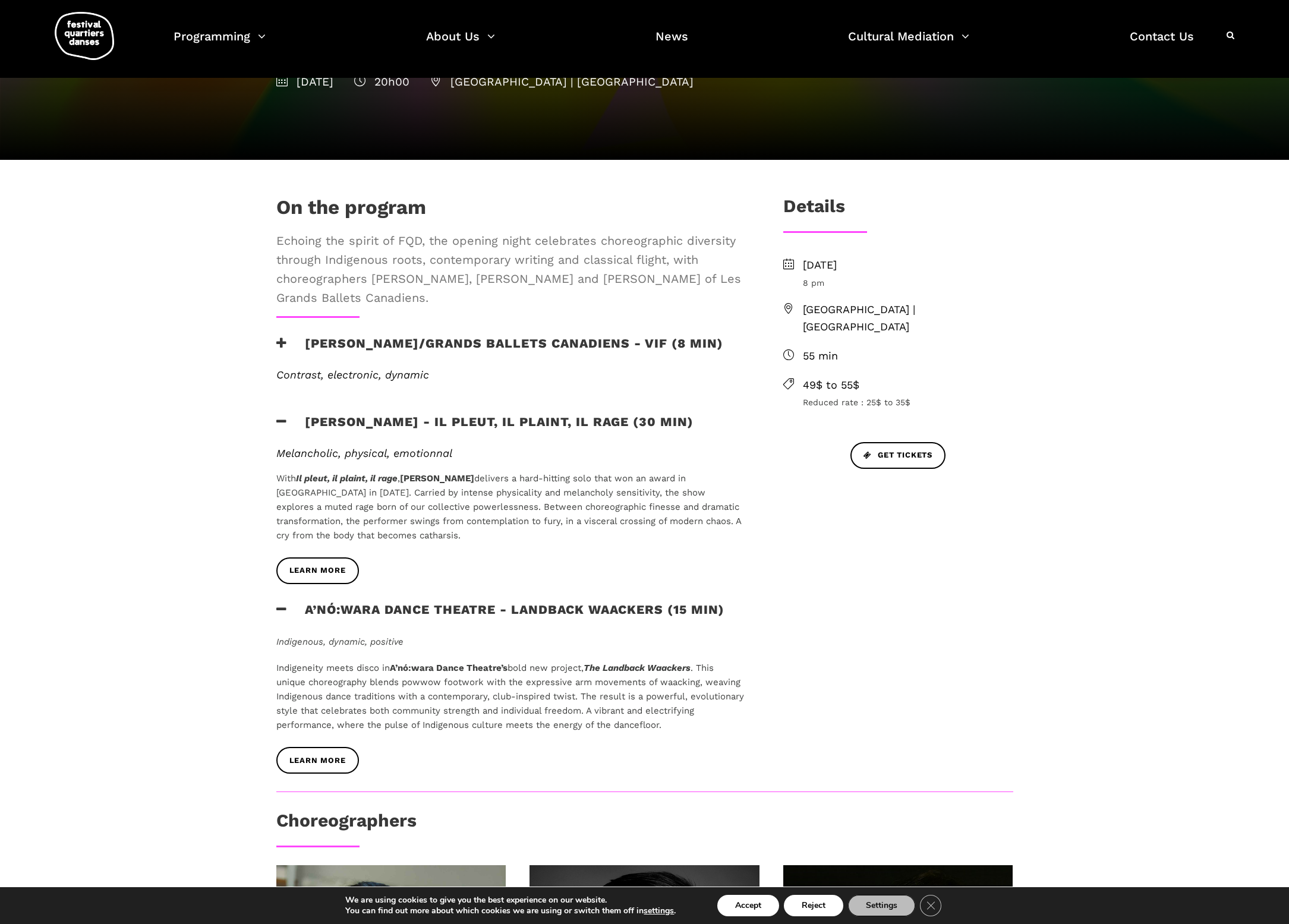
scroll to position [120, 0]
